Goal: Communication & Community: Participate in discussion

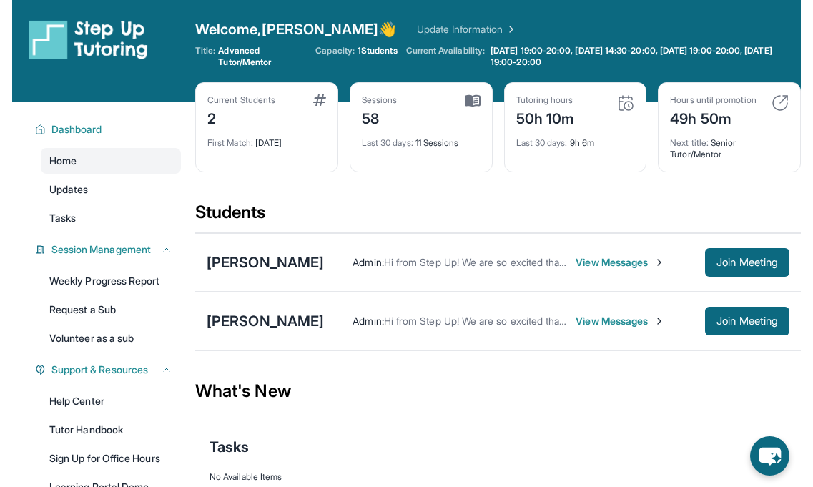
scroll to position [1, 0]
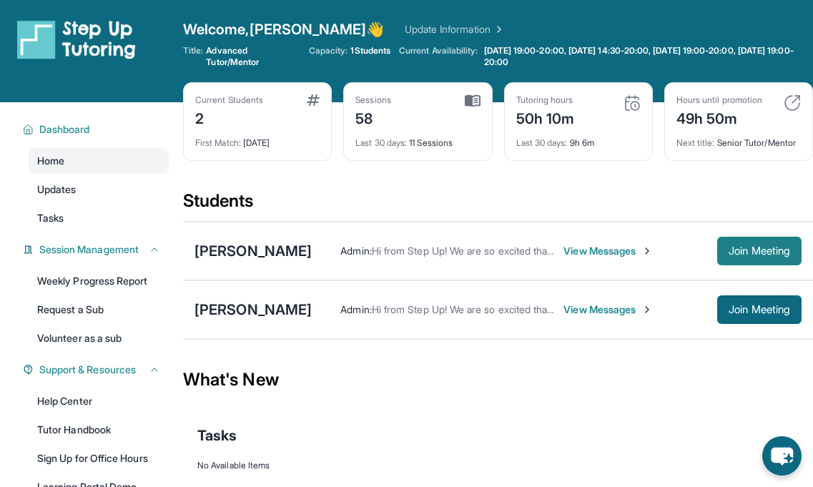
click at [770, 237] on button "Join Meeting" at bounding box center [759, 251] width 84 height 29
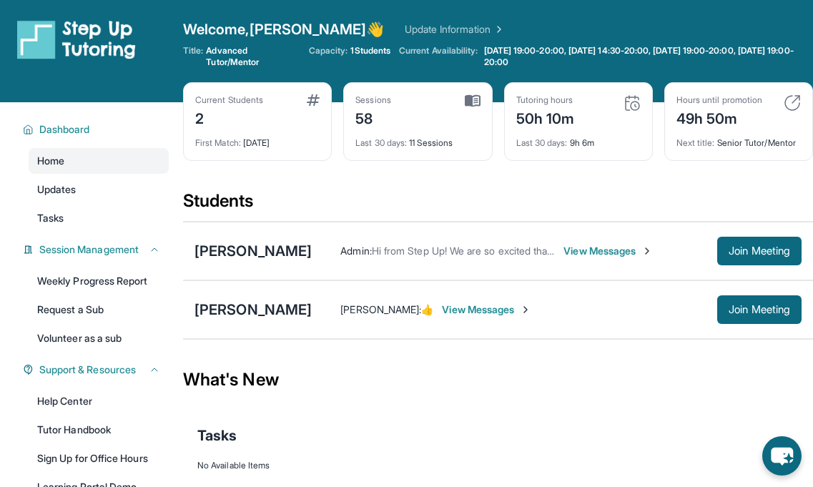
click at [601, 250] on span "View Messages" at bounding box center [607, 251] width 89 height 14
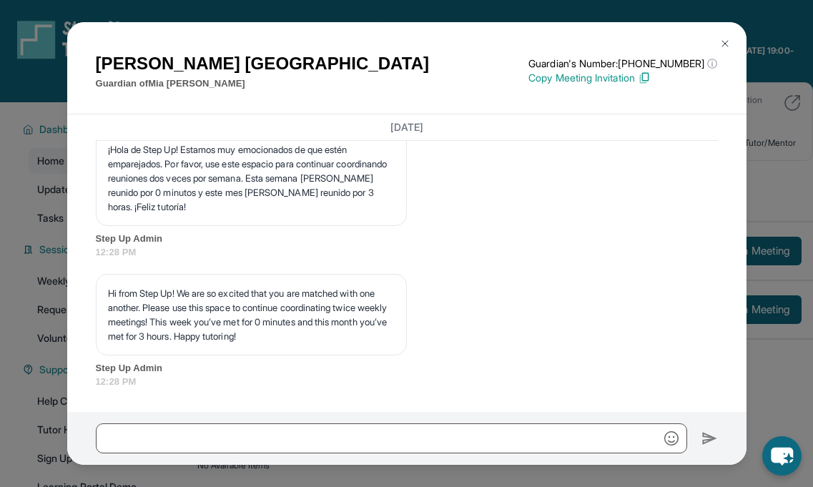
scroll to position [19858, 0]
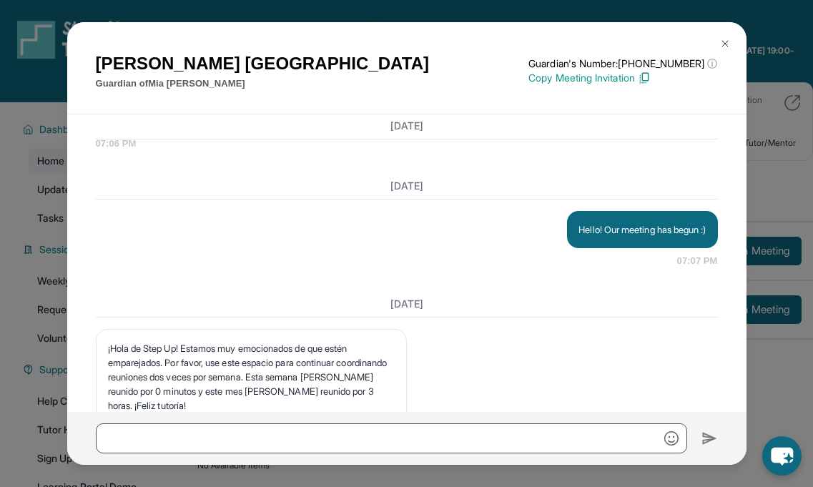
click at [597, 237] on p "Hello! Our meeting has begun :)" at bounding box center [641, 229] width 127 height 14
copy p "Hello! Our meeting has begun :)"
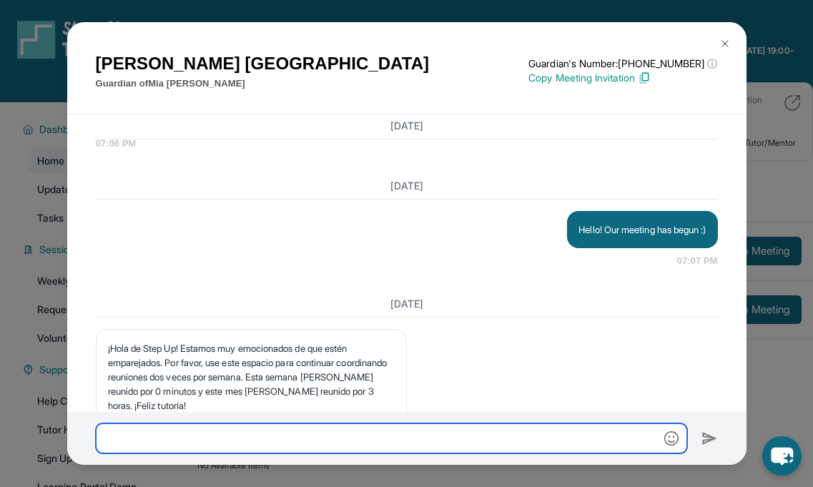
click at [575, 432] on input "text" at bounding box center [391, 438] width 591 height 30
paste input "**********"
type input "**********"
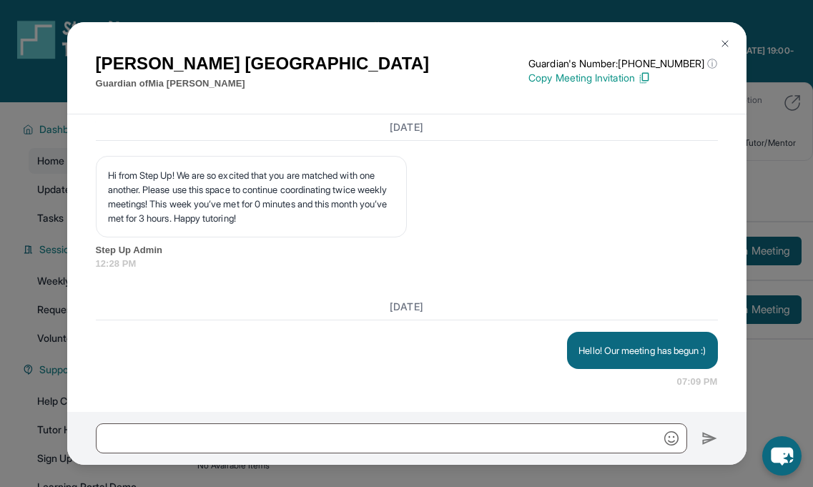
click at [725, 45] on img at bounding box center [724, 43] width 11 height 11
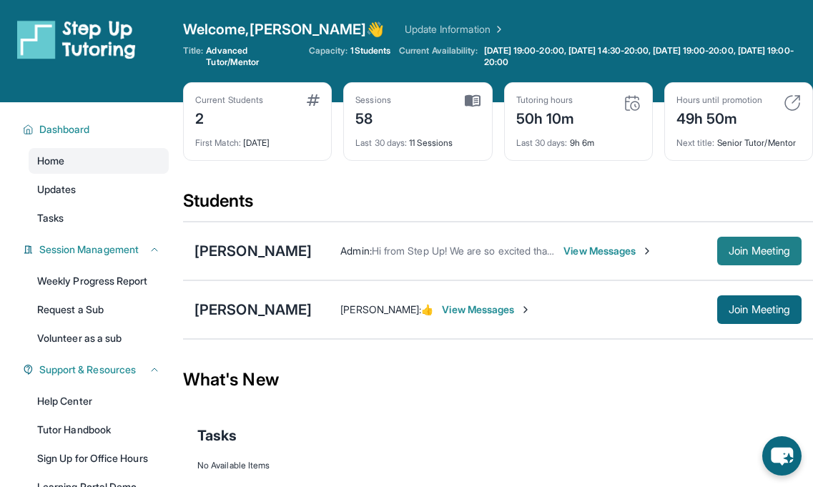
click at [749, 259] on button "Join Meeting" at bounding box center [759, 251] width 84 height 29
